Goal: Transaction & Acquisition: Purchase product/service

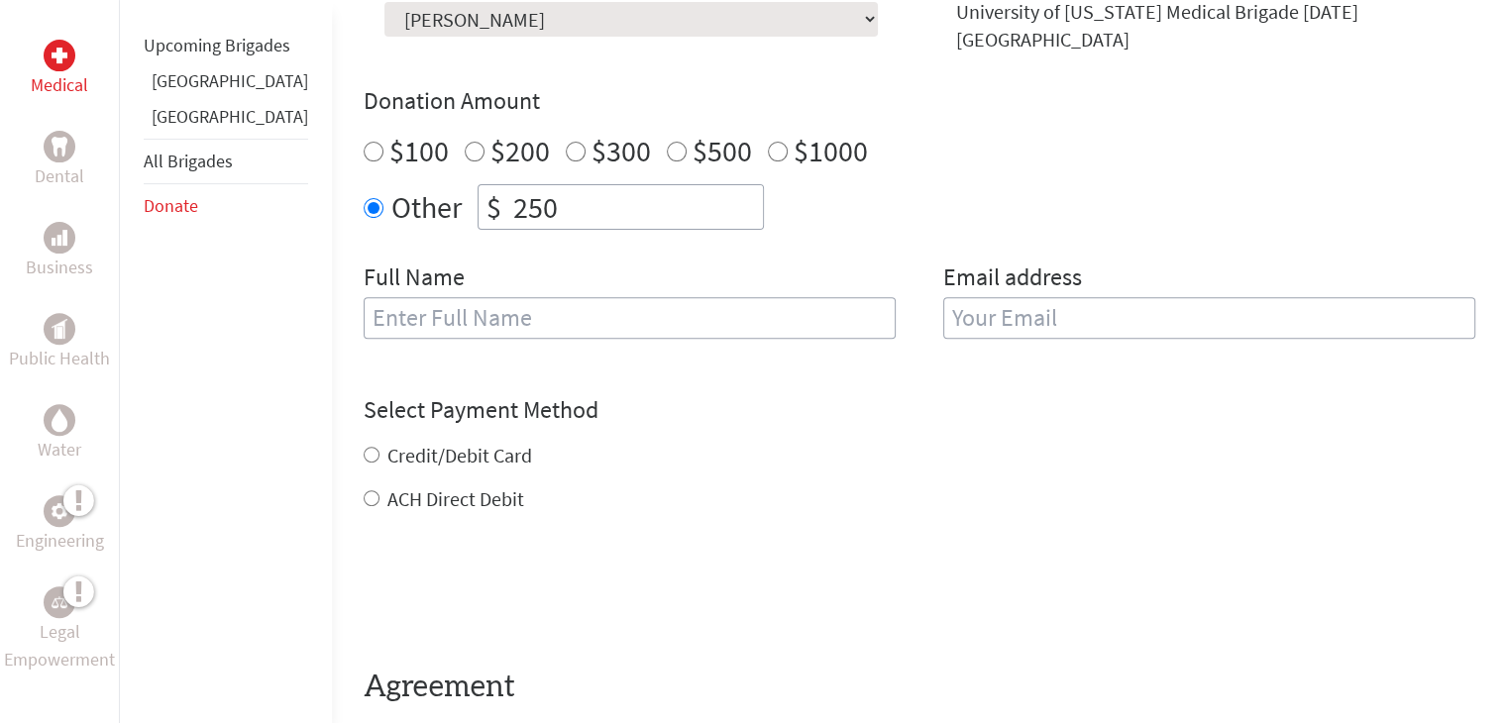
scroll to position [682, 0]
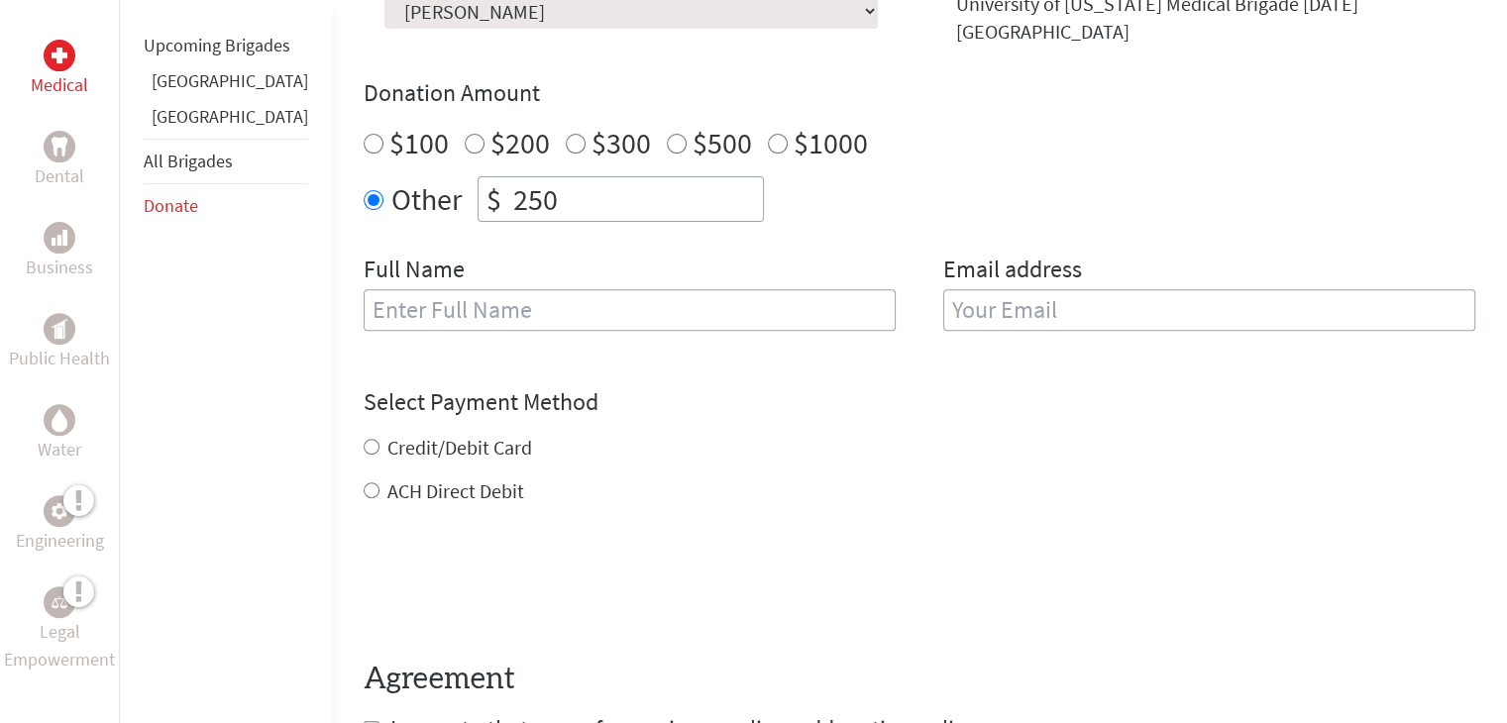
click at [702, 305] on input "text" at bounding box center [630, 310] width 532 height 42
type input "[PERSON_NAME]"
click at [948, 297] on input "email" at bounding box center [1209, 310] width 532 height 42
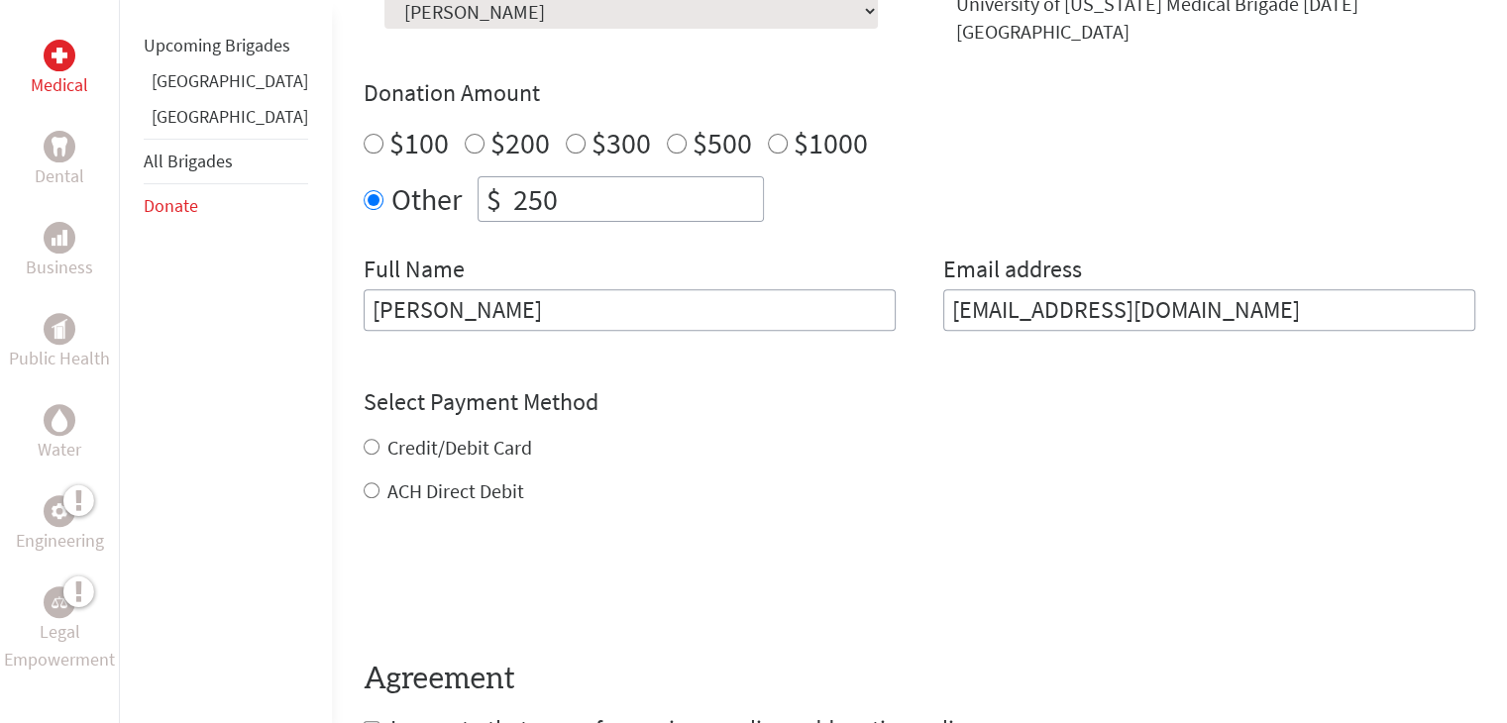
type input "[EMAIL_ADDRESS][DOMAIN_NAME]"
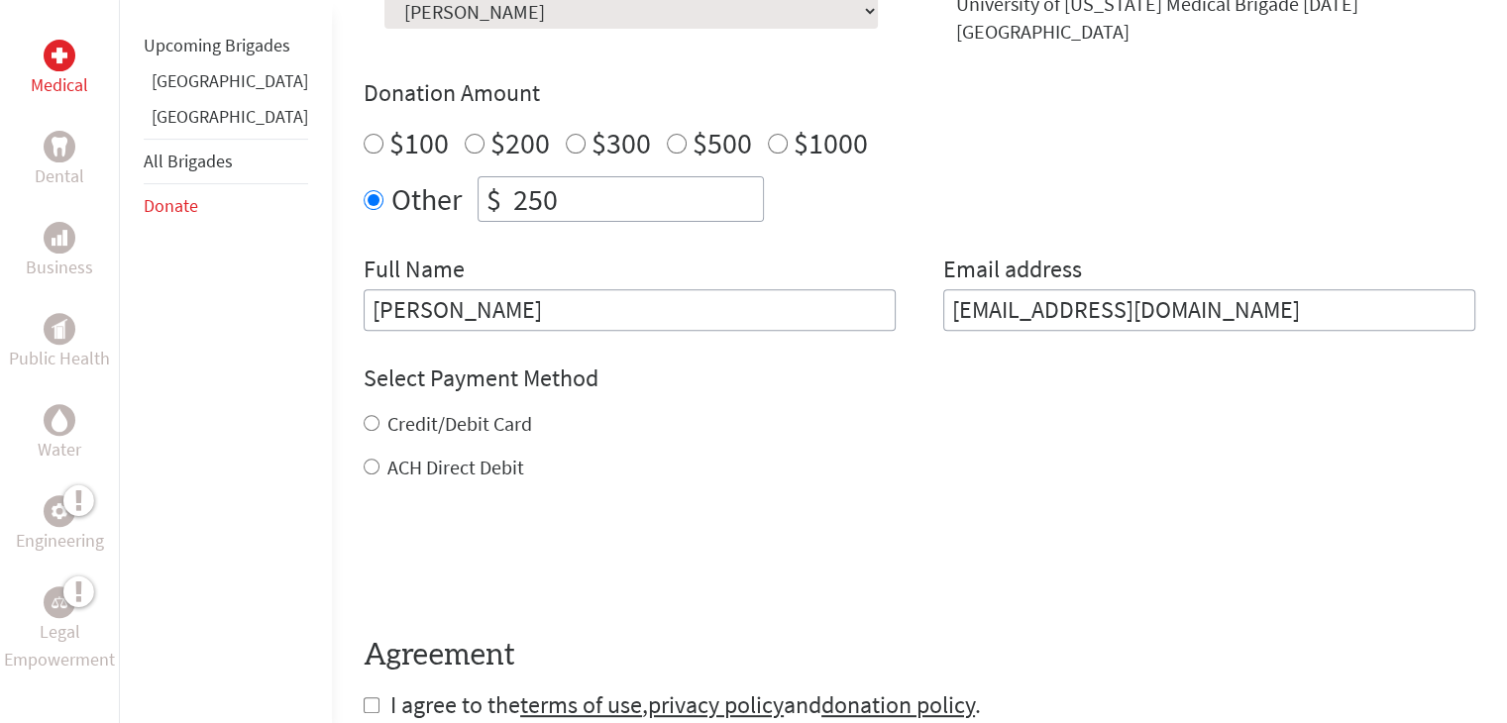
click at [395, 482] on form "Make a donation on behalf of a volunteer: Select a volunteer... [PERSON_NAME] […" at bounding box center [919, 339] width 1111 height 763
click at [364, 459] on input "ACH Direct Debit" at bounding box center [372, 467] width 16 height 16
radio input "true"
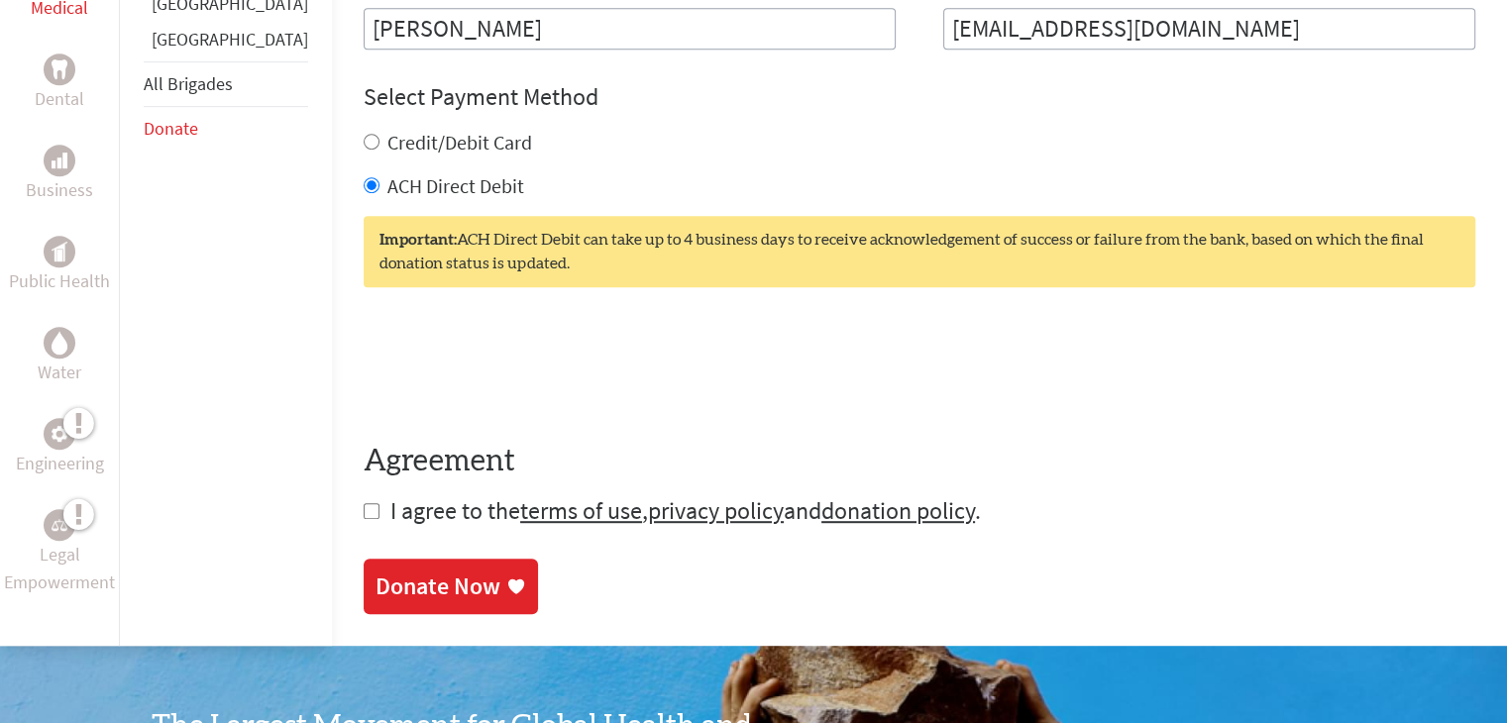
scroll to position [968, 0]
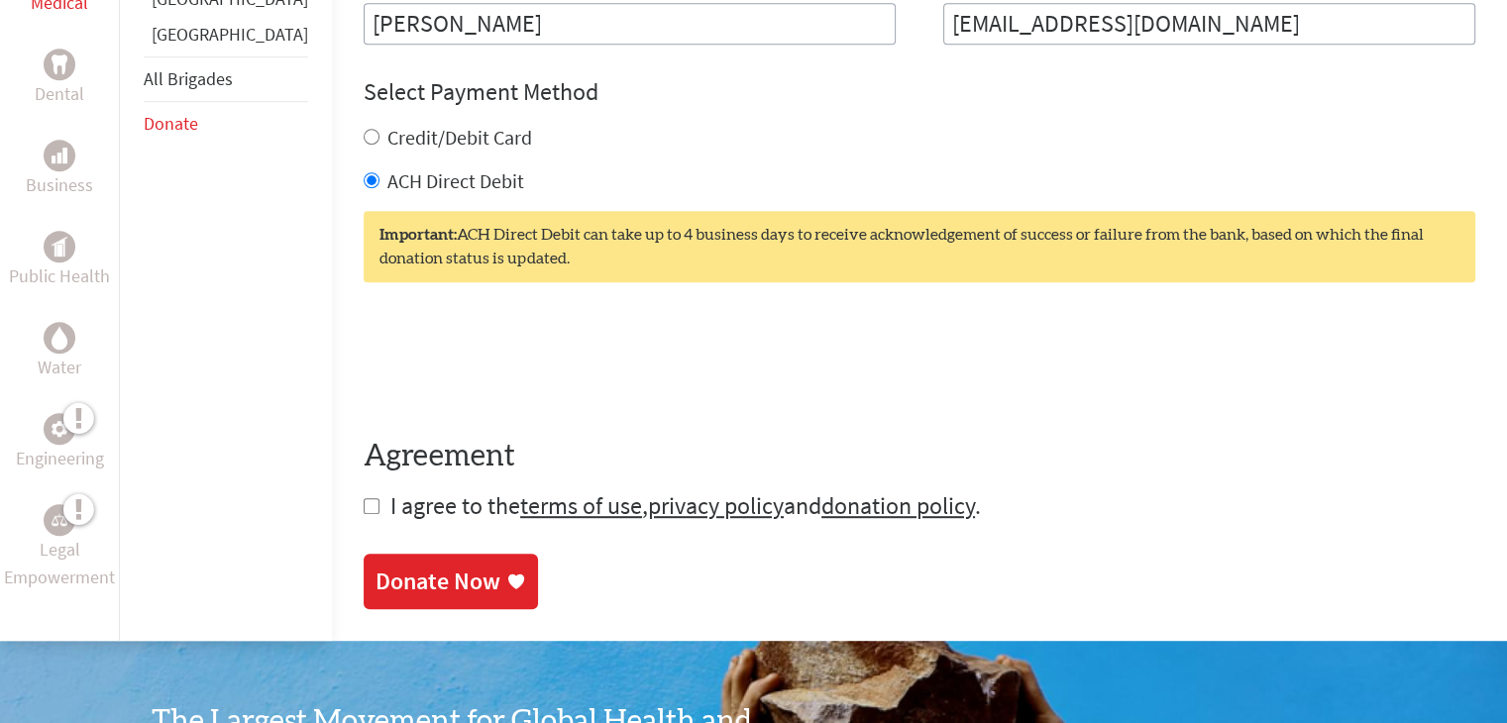
click at [364, 498] on input "checkbox" at bounding box center [372, 506] width 16 height 16
checkbox input "true"
click at [408, 568] on div "Donate Now" at bounding box center [437, 584] width 125 height 32
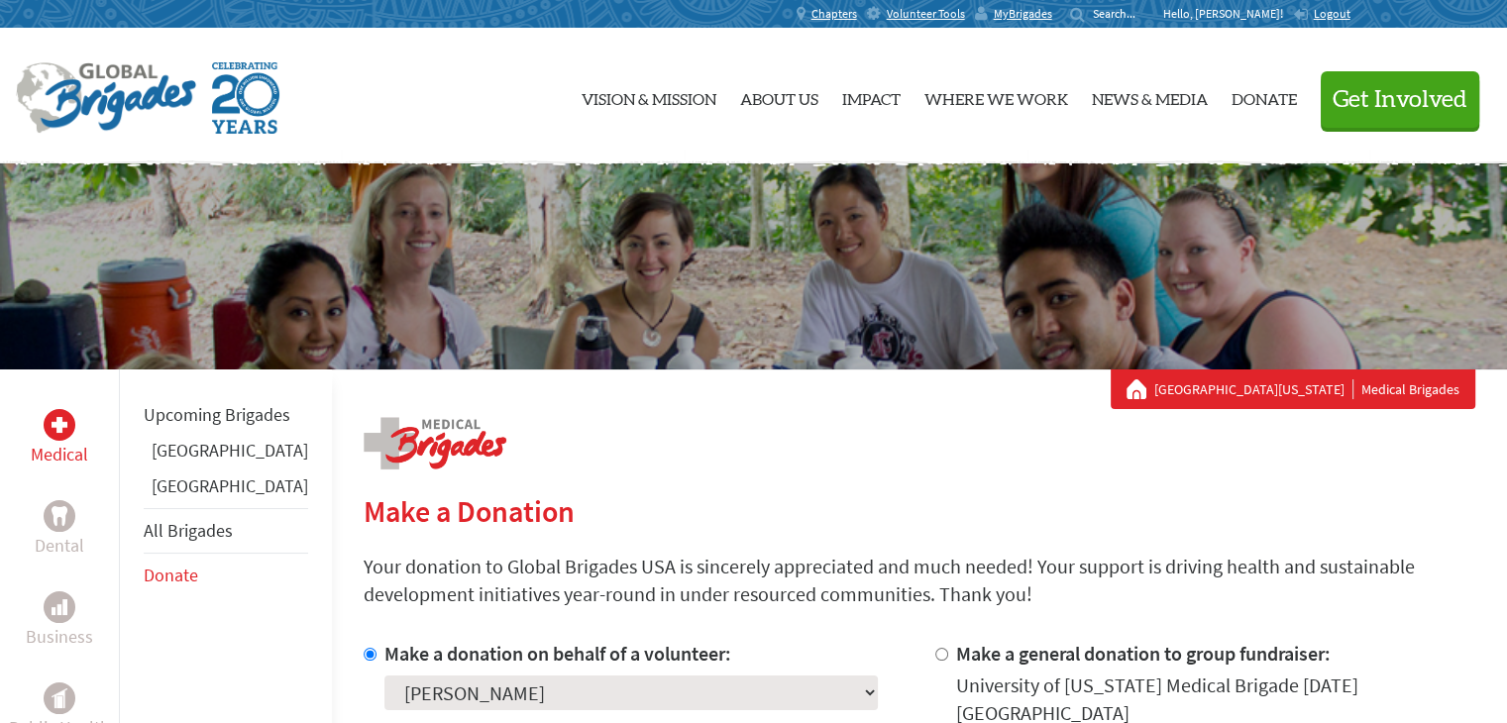
scroll to position [209, 0]
